Goal: Task Accomplishment & Management: Manage account settings

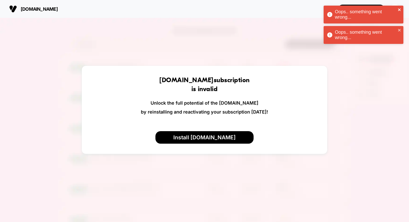
click at [399, 11] on icon "close" at bounding box center [400, 10] width 4 height 4
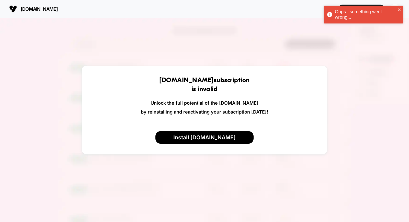
click at [396, 8] on div "Oops.. something went wrong..." at bounding box center [364, 15] width 80 height 18
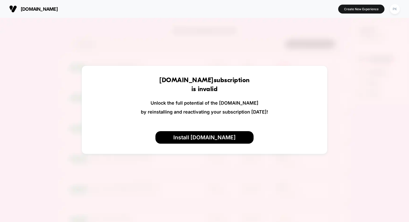
click at [396, 8] on div "Oops.. something went wrong..." at bounding box center [363, 16] width 82 height 22
click at [392, 10] on div "PK" at bounding box center [395, 9] width 10 height 10
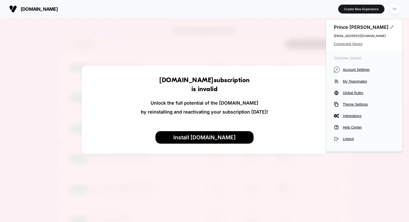
click at [354, 42] on span "Connected Stores" at bounding box center [364, 44] width 61 height 4
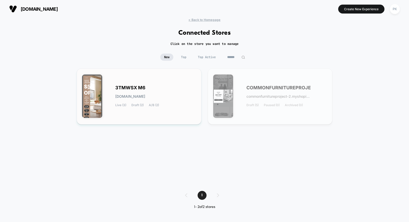
click at [145, 95] on span "3tmwsx-m6.myshopify.com" at bounding box center [130, 97] width 30 height 4
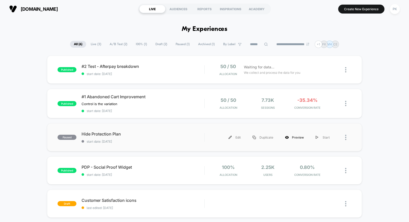
click at [298, 137] on div "Preview" at bounding box center [294, 137] width 31 height 11
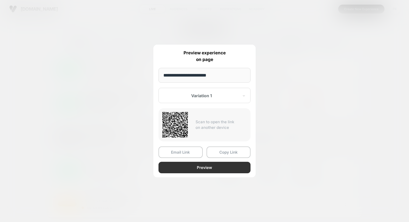
click at [202, 167] on button "Preview" at bounding box center [204, 167] width 92 height 11
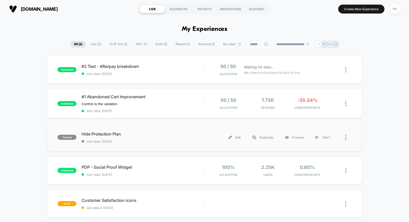
click at [137, 134] on span "Hide Protection Plan" at bounding box center [143, 134] width 123 height 5
click at [351, 138] on div at bounding box center [348, 137] width 6 height 11
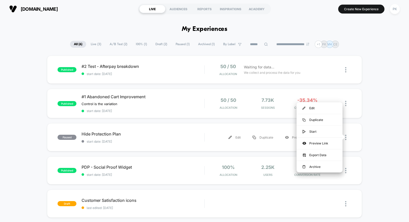
drag, startPoint x: 267, startPoint y: 146, endPoint x: 238, endPoint y: 145, distance: 28.9
click at [266, 146] on div "paused Hide Protection Plan start date: 9/3/2025 Edit Duplicate Preview Start" at bounding box center [204, 137] width 315 height 28
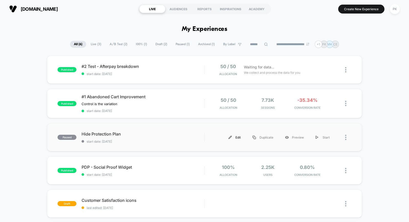
click at [230, 139] on img at bounding box center [229, 137] width 3 height 3
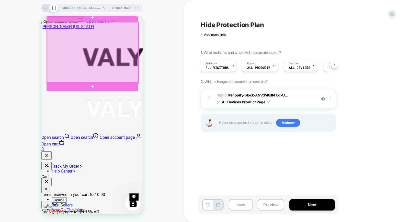
scroll to position [199, 0]
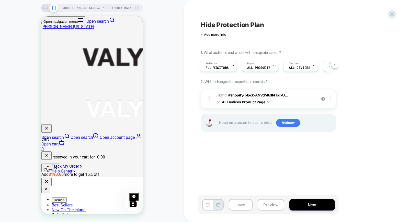
click at [332, 98] on div at bounding box center [331, 99] width 8 height 6
click at [297, 100] on span "Hiding : #shopify-block-ANVdMQ1I4TjdxU... #shopify-block-ANVdMQ1I4TjdxUnFJM__pr…" at bounding box center [264, 99] width 97 height 14
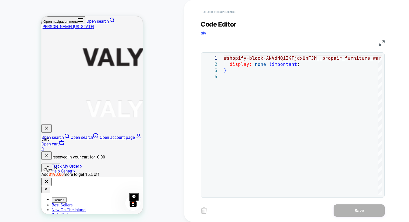
click at [216, 8] on button "< Back to experience" at bounding box center [219, 12] width 37 height 8
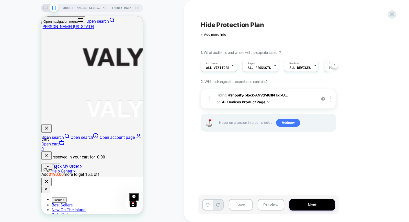
scroll to position [0, 0]
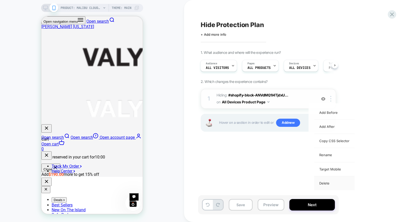
scroll to position [0, 0]
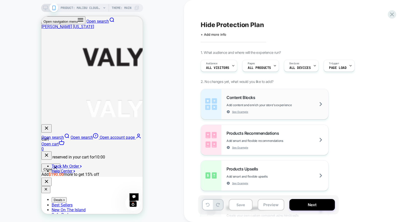
click at [304, 101] on div "Content Blocks Add content and enrich your store's experience See Example" at bounding box center [277, 104] width 102 height 19
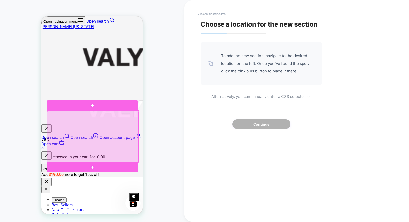
click at [105, 112] on div at bounding box center [92, 137] width 91 height 52
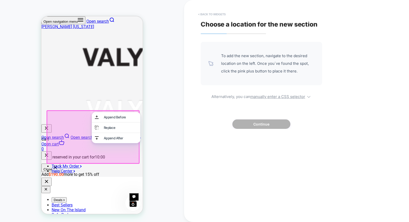
click at [0, 0] on button "< Back to widgets" at bounding box center [0, 0] width 0 height 0
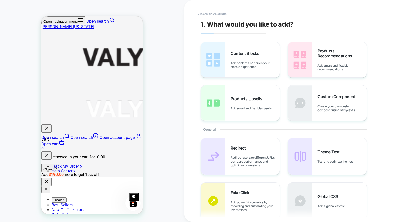
click at [201, 16] on button "< Back to changes" at bounding box center [212, 14] width 34 height 8
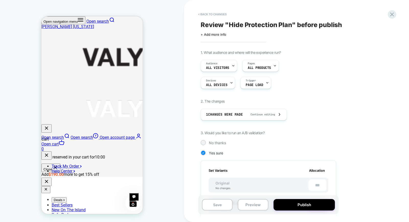
scroll to position [0, 1]
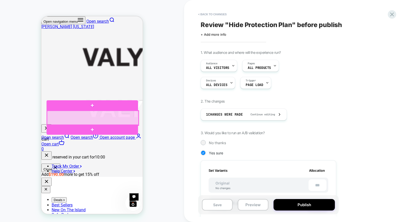
click at [101, 117] on div at bounding box center [92, 118] width 91 height 15
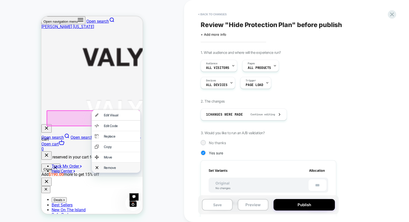
click at [113, 170] on div "Remove" at bounding box center [120, 168] width 33 height 4
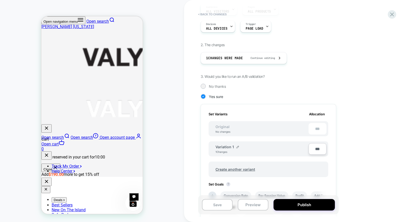
scroll to position [57, 0]
click at [0, 0] on button "Save" at bounding box center [0, 0] width 0 height 0
click at [0, 0] on button "Preview" at bounding box center [0, 0] width 0 height 0
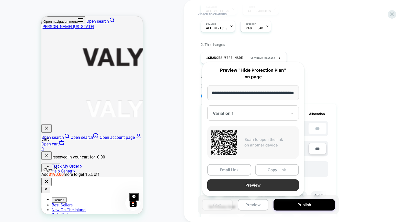
scroll to position [0, 0]
click at [251, 185] on button "Preview" at bounding box center [252, 185] width 91 height 11
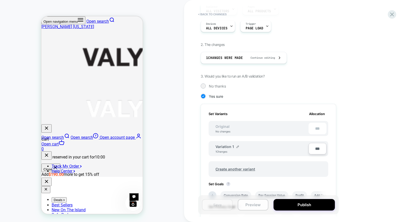
click at [0, 0] on button "Preview" at bounding box center [0, 0] width 0 height 0
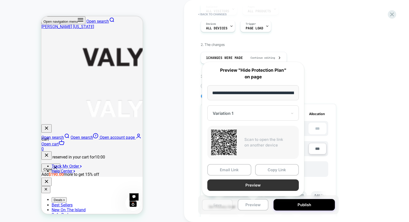
click at [246, 183] on button "Preview" at bounding box center [252, 185] width 91 height 11
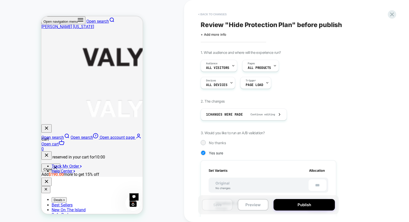
click at [201, 16] on button "< Back to changes" at bounding box center [212, 14] width 34 height 8
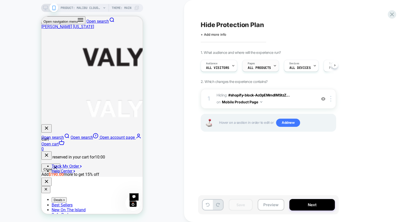
scroll to position [0, 0]
click at [256, 100] on button "Mobile Product Page" at bounding box center [242, 101] width 40 height 7
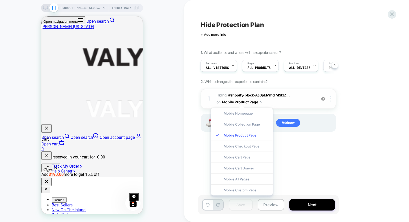
click at [335, 100] on div at bounding box center [331, 99] width 8 height 6
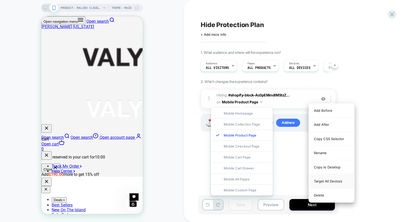
click at [0, 0] on div "Target All Devices" at bounding box center [0, 0] width 0 height 0
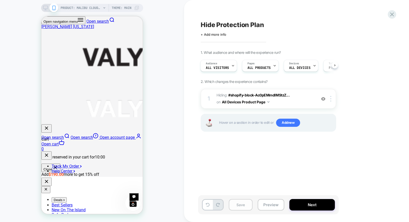
click at [238, 205] on button "Save" at bounding box center [241, 204] width 24 height 11
click at [265, 208] on button "Preview" at bounding box center [271, 204] width 27 height 11
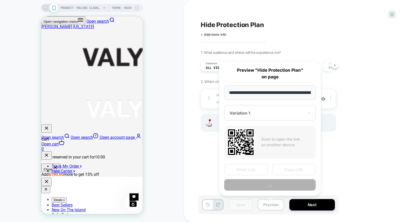
scroll to position [0, 67]
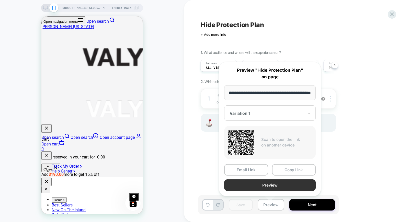
click at [0, 0] on button "Preview" at bounding box center [0, 0] width 0 height 0
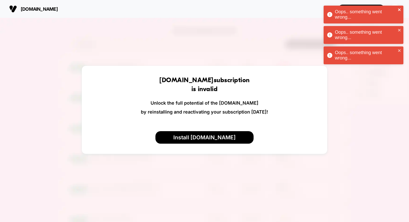
click at [400, 11] on icon "close" at bounding box center [399, 9] width 3 height 3
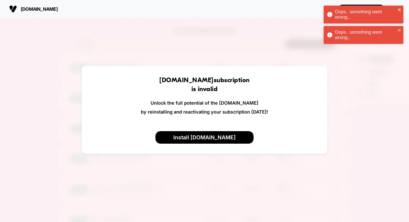
click at [399, 8] on icon "close" at bounding box center [400, 10] width 4 height 4
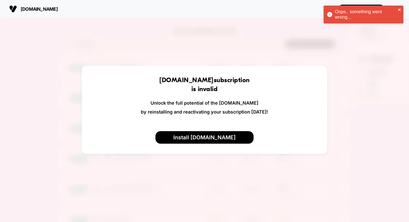
click at [400, 8] on icon "close" at bounding box center [400, 10] width 4 height 4
